Goal: Information Seeking & Learning: Find specific page/section

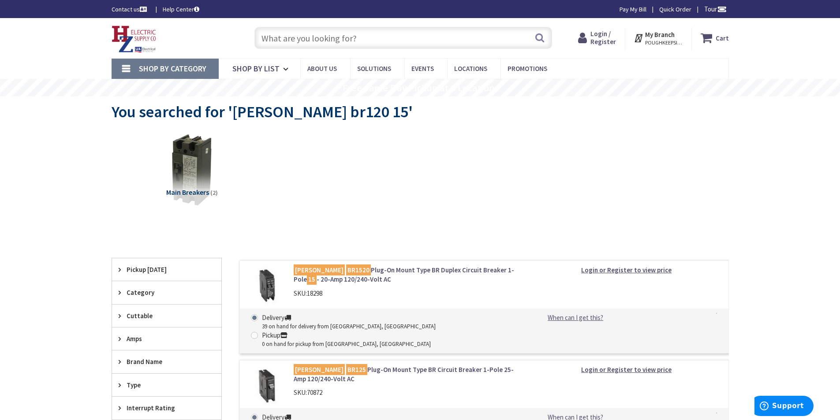
click at [348, 39] on input "text" at bounding box center [403, 38] width 298 height 22
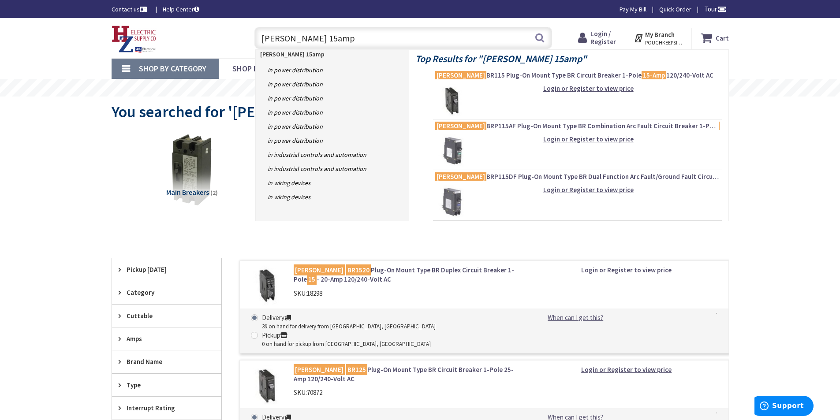
type input "eaton 15amp"
click at [459, 101] on img at bounding box center [451, 100] width 33 height 33
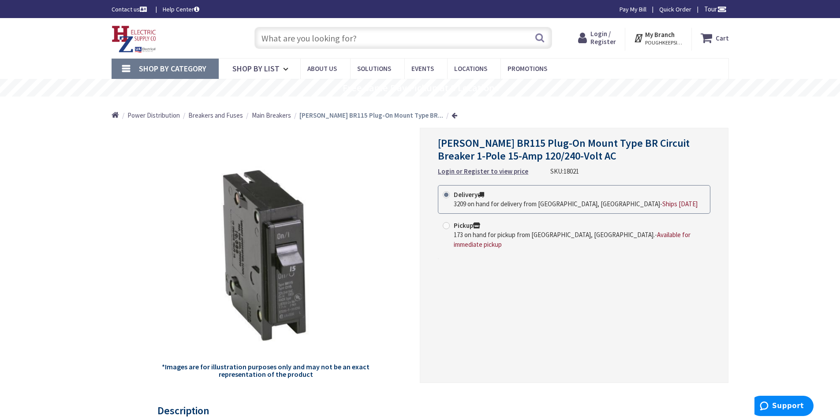
click at [347, 38] on input "text" at bounding box center [403, 38] width 298 height 22
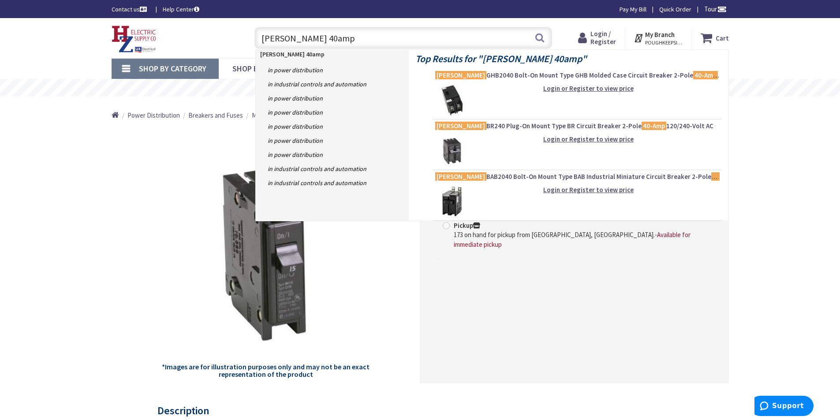
type input "eaton 40amp"
click at [449, 148] on img at bounding box center [451, 150] width 33 height 33
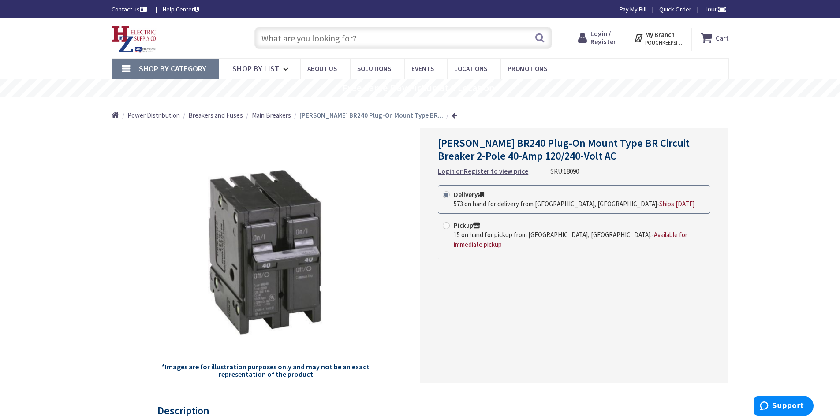
click at [329, 41] on input "text" at bounding box center [403, 38] width 298 height 22
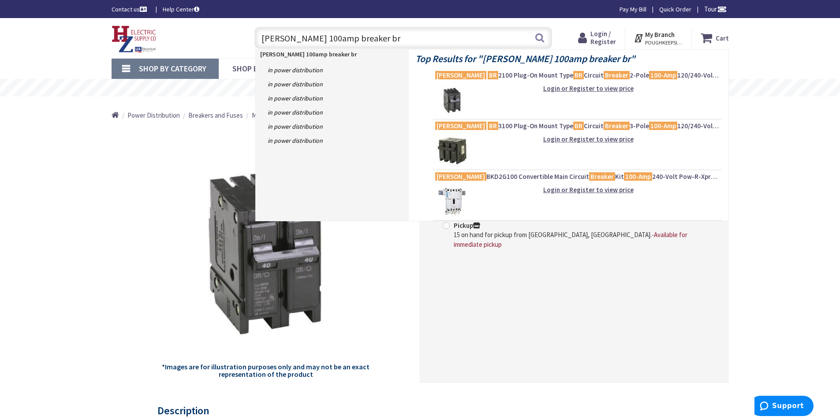
type input "eaton 100amp breaker br"
click at [455, 99] on img at bounding box center [451, 100] width 33 height 33
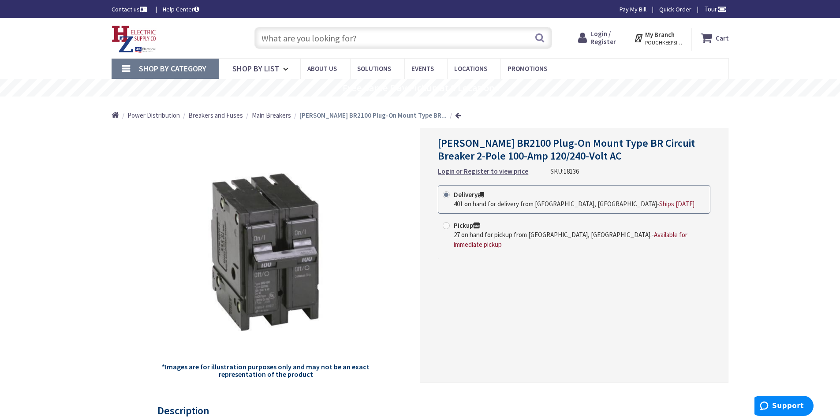
click at [366, 41] on input "text" at bounding box center [403, 38] width 298 height 22
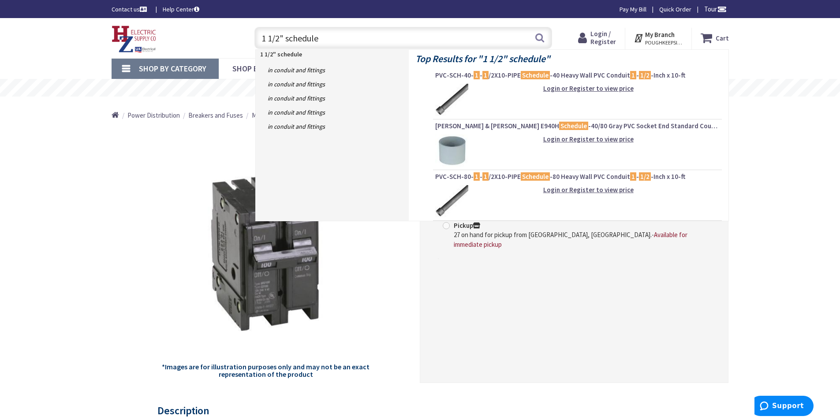
type input "1 1/2" schedule"
click at [455, 94] on img at bounding box center [451, 100] width 33 height 33
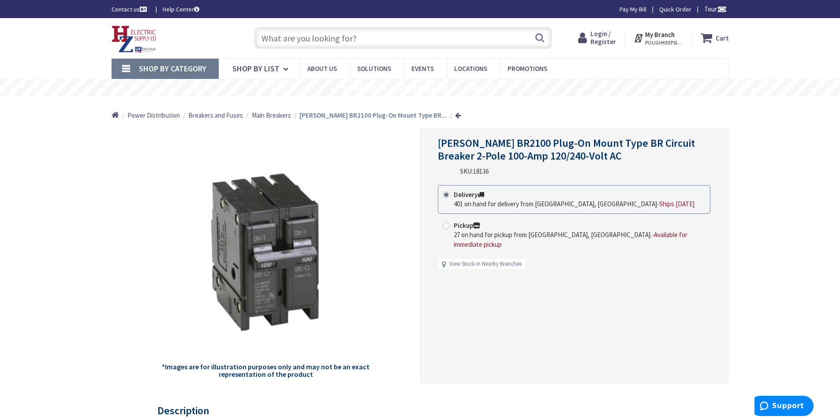
click at [291, 35] on input "text" at bounding box center [403, 38] width 298 height 22
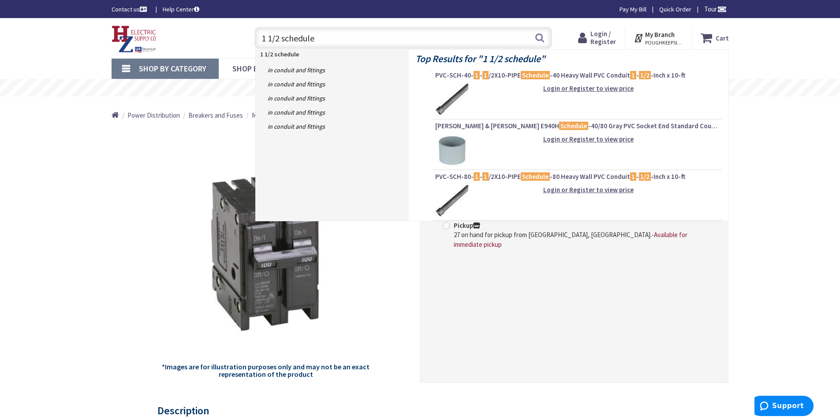
type input "1 1/2 schedule"
click at [454, 203] on img at bounding box center [451, 201] width 33 height 33
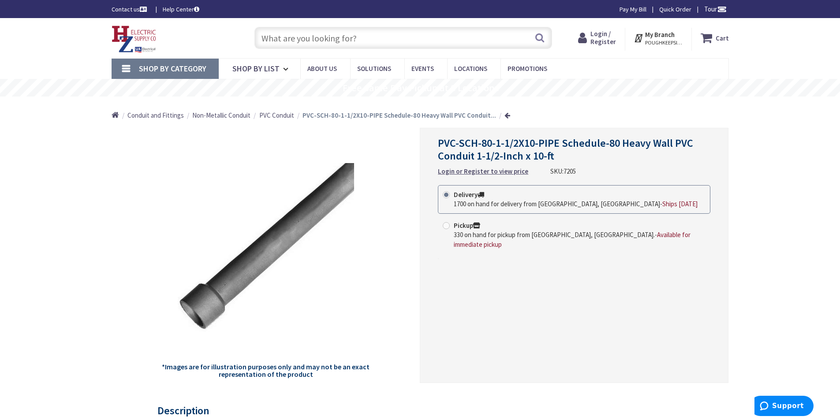
click at [355, 37] on input "text" at bounding box center [403, 38] width 298 height 22
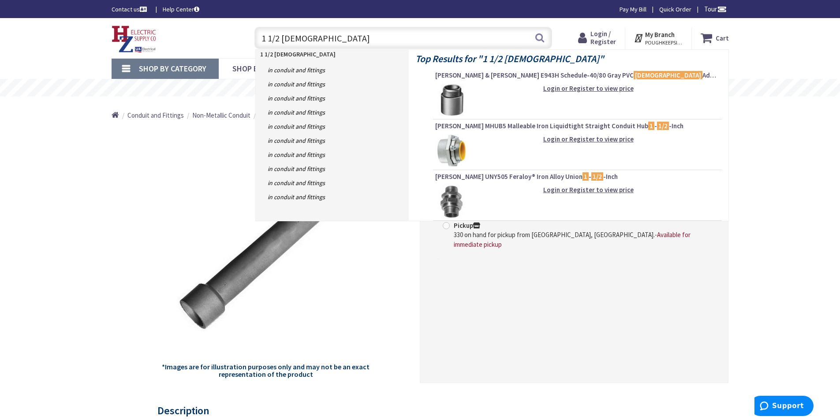
type input "1 1/2 male"
click at [459, 99] on img at bounding box center [451, 100] width 33 height 33
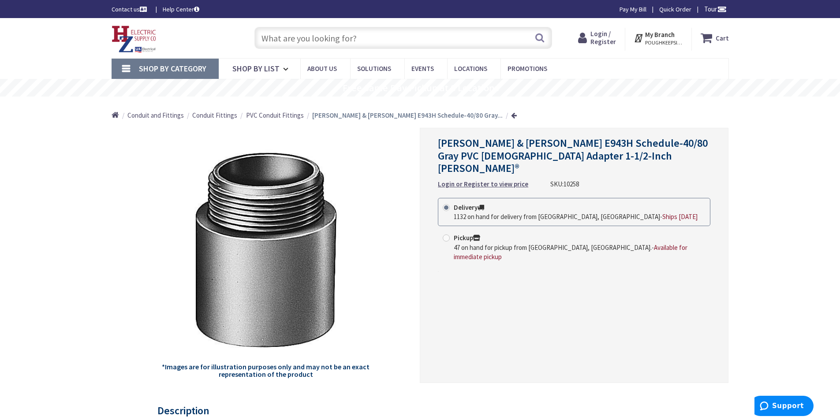
click at [324, 40] on input "text" at bounding box center [403, 38] width 298 height 22
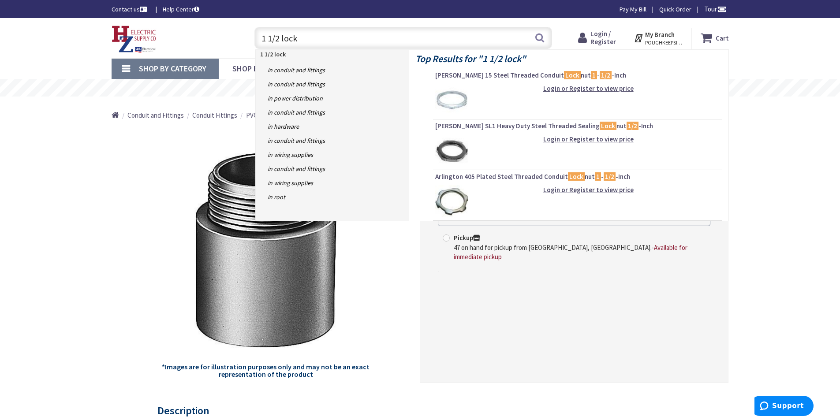
type input "1 1/2 lock"
click at [464, 201] on img at bounding box center [451, 201] width 33 height 33
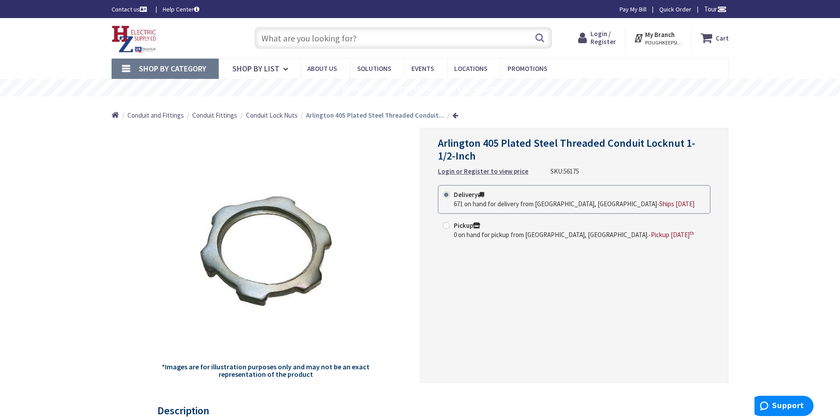
click at [335, 36] on input "text" at bounding box center [403, 38] width 298 height 22
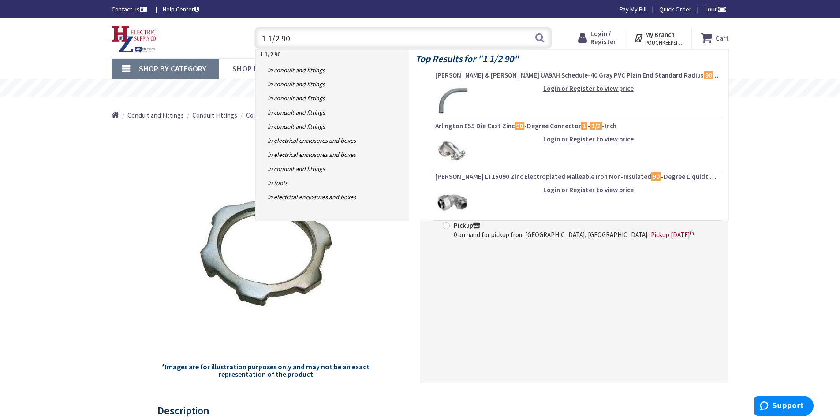
type input "1 1/2 90"
click at [454, 92] on img at bounding box center [451, 100] width 33 height 33
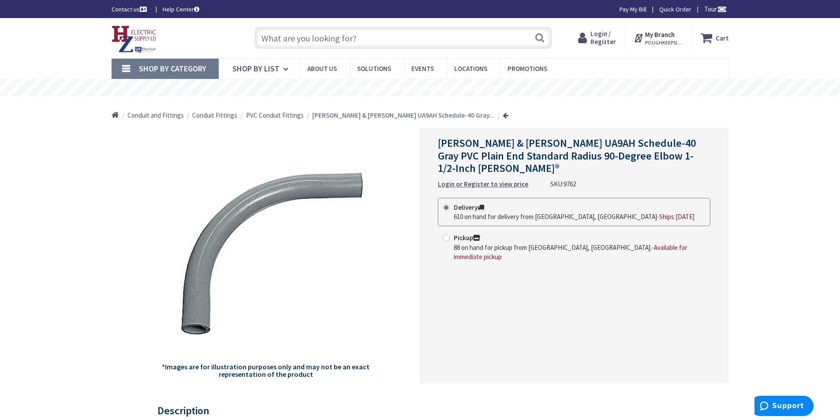
click at [346, 39] on input "text" at bounding box center [403, 38] width 298 height 22
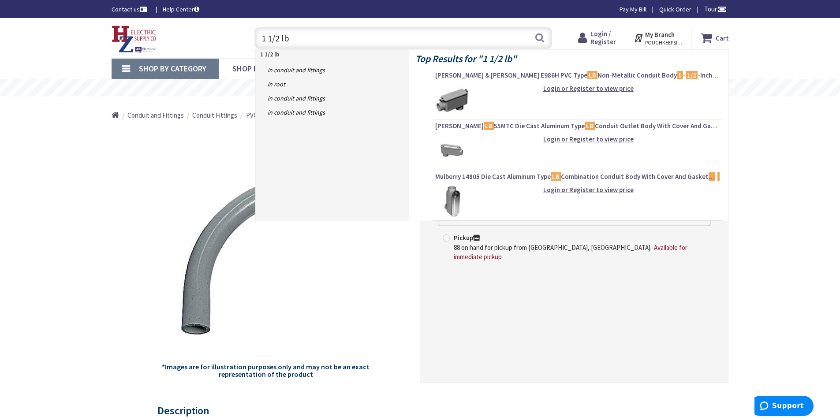
type input "1 1/2 lb"
click at [456, 90] on img at bounding box center [451, 100] width 33 height 33
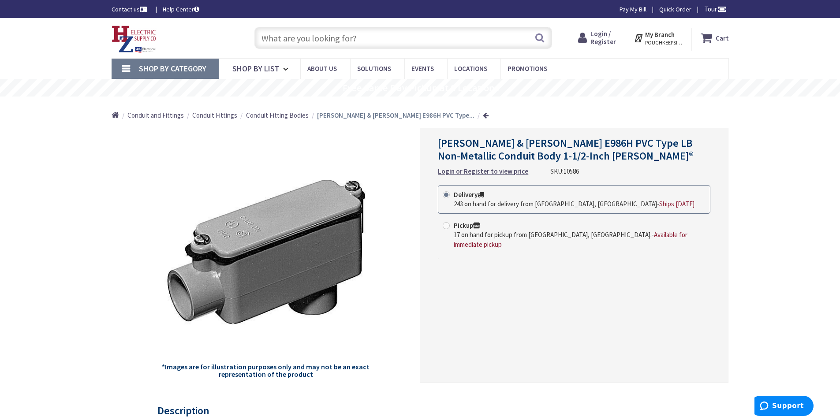
click at [332, 38] on input "text" at bounding box center [403, 38] width 298 height 22
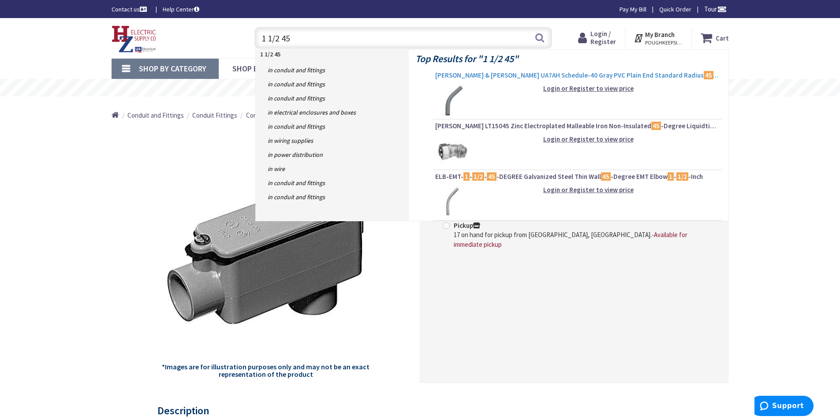
type input "1 1/2 45"
click at [482, 75] on span "Thomas & Betts UA7AH Schedule-40 Gray PVC Plain End Standard Radius 45 -Degree …" at bounding box center [577, 75] width 284 height 9
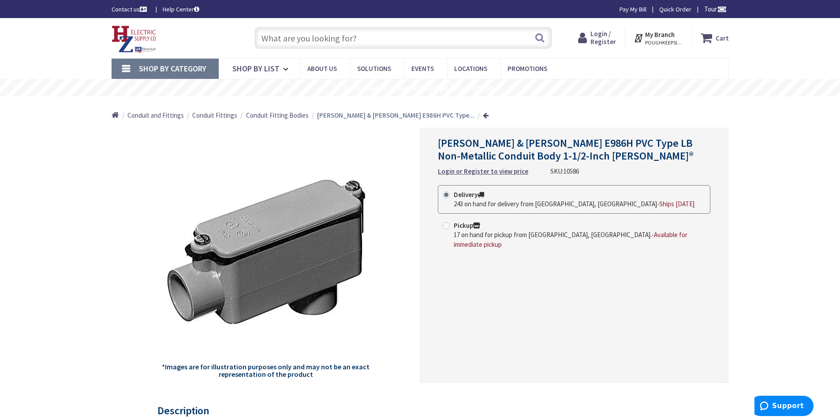
click at [336, 41] on input "text" at bounding box center [403, 38] width 298 height 22
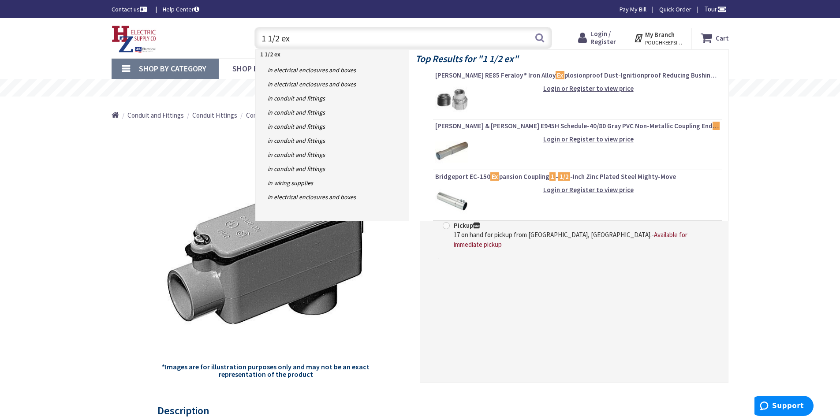
type input "1 1/2 ex"
click at [462, 141] on img at bounding box center [451, 150] width 33 height 33
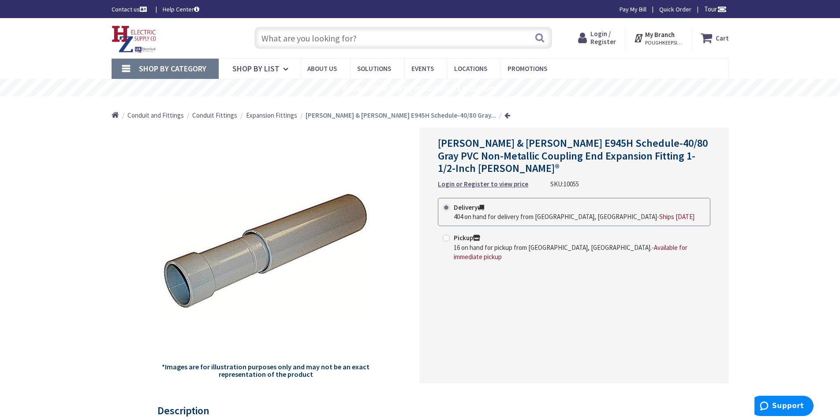
click at [323, 34] on input "text" at bounding box center [403, 38] width 298 height 22
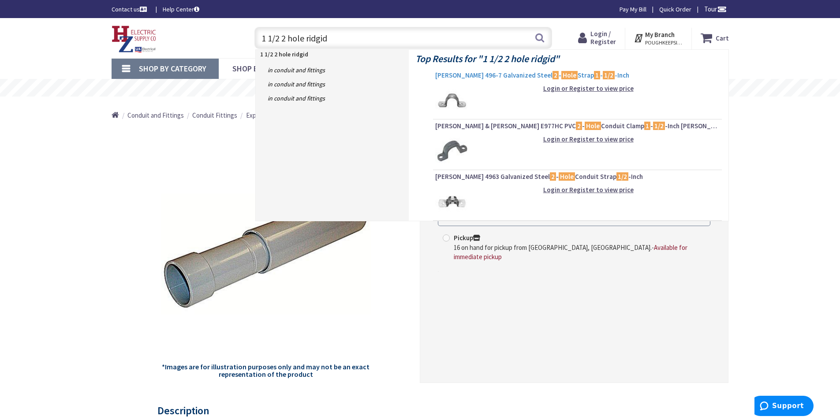
type input "1 1/2 2 hole ridgid"
click at [476, 73] on span "Crouse-Hinds 496-7 Galvanized Steel 2 - Hole Strap 1 - 1/2 -Inch" at bounding box center [577, 75] width 284 height 9
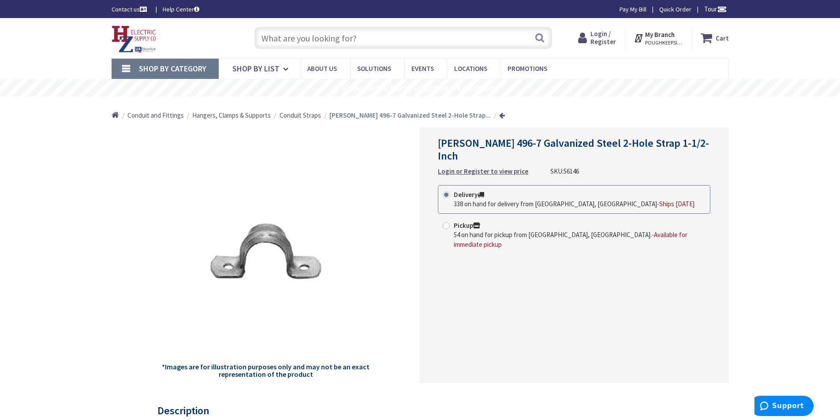
click at [320, 43] on input "text" at bounding box center [403, 38] width 298 height 22
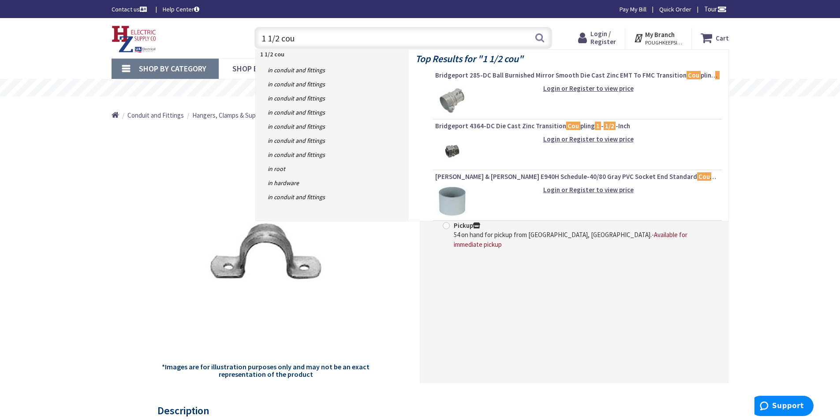
type input "1 1/2 cou"
click at [462, 193] on img at bounding box center [451, 201] width 33 height 33
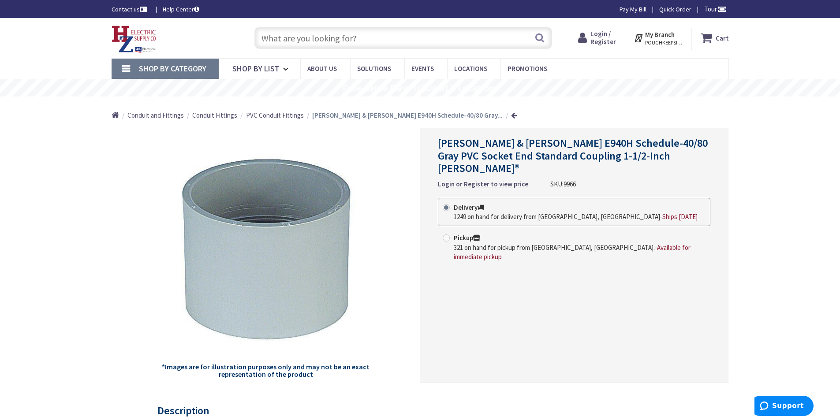
click at [325, 37] on input "text" at bounding box center [403, 38] width 298 height 22
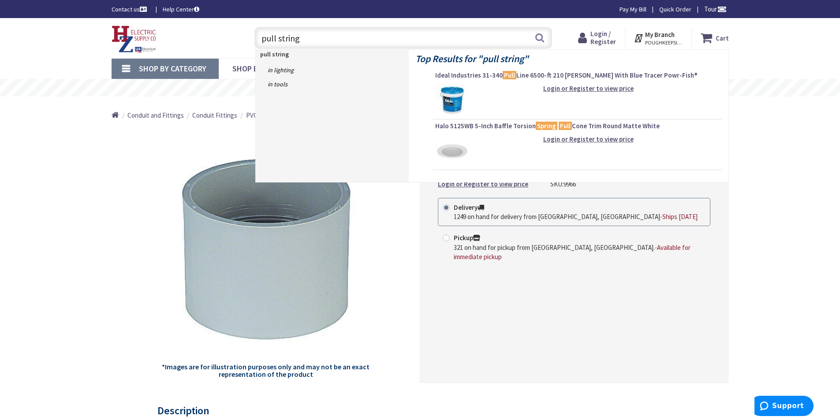
type input "pull string"
click at [459, 96] on img at bounding box center [451, 100] width 33 height 33
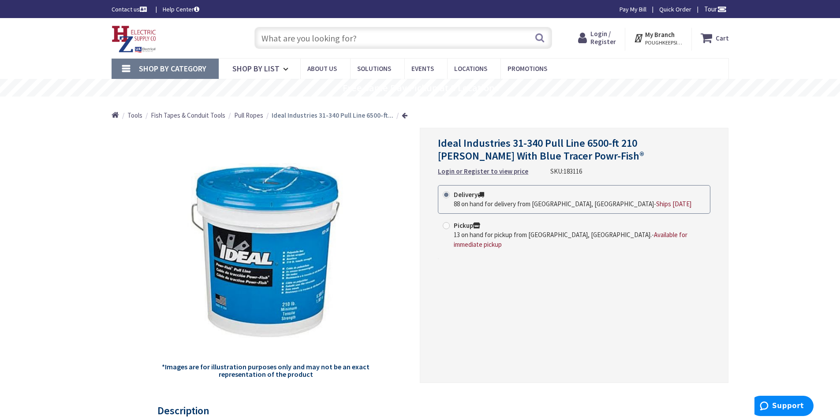
click at [601, 32] on span "Login / Register" at bounding box center [603, 38] width 26 height 16
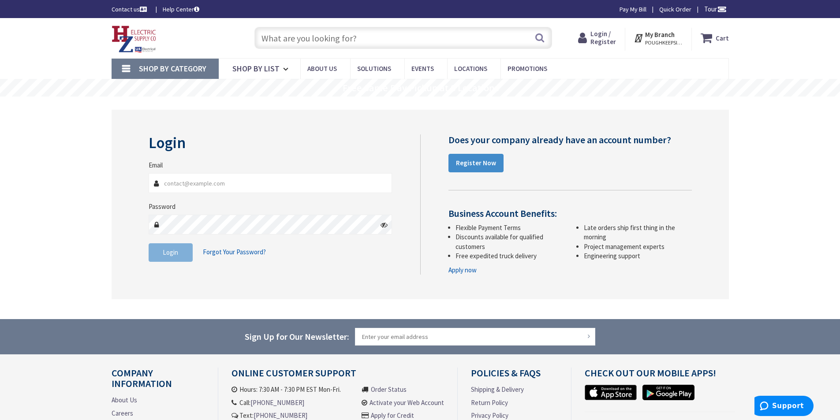
click at [128, 10] on link "Contact us" at bounding box center [130, 9] width 37 height 9
